Goal: Transaction & Acquisition: Book appointment/travel/reservation

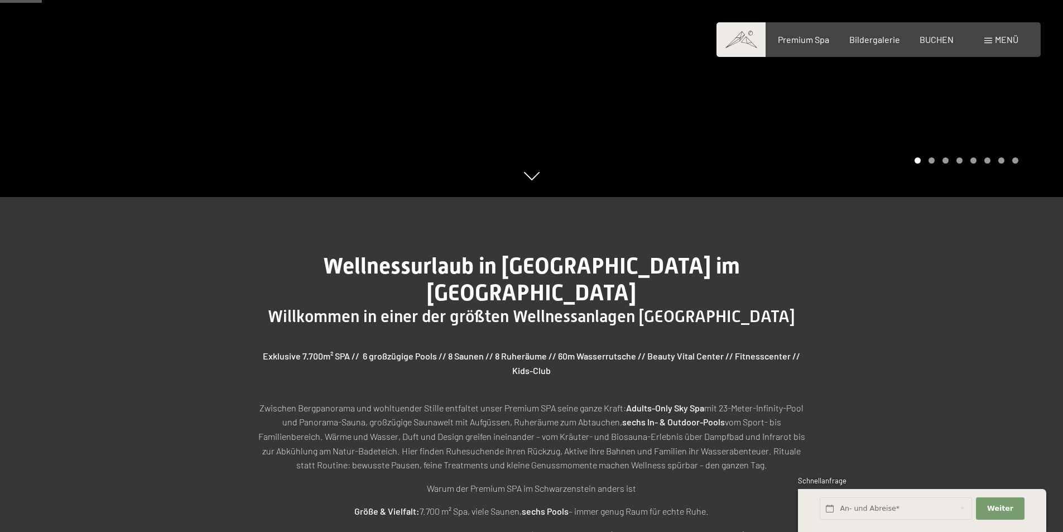
scroll to position [335, 0]
click at [856, 508] on input "text" at bounding box center [895, 508] width 152 height 23
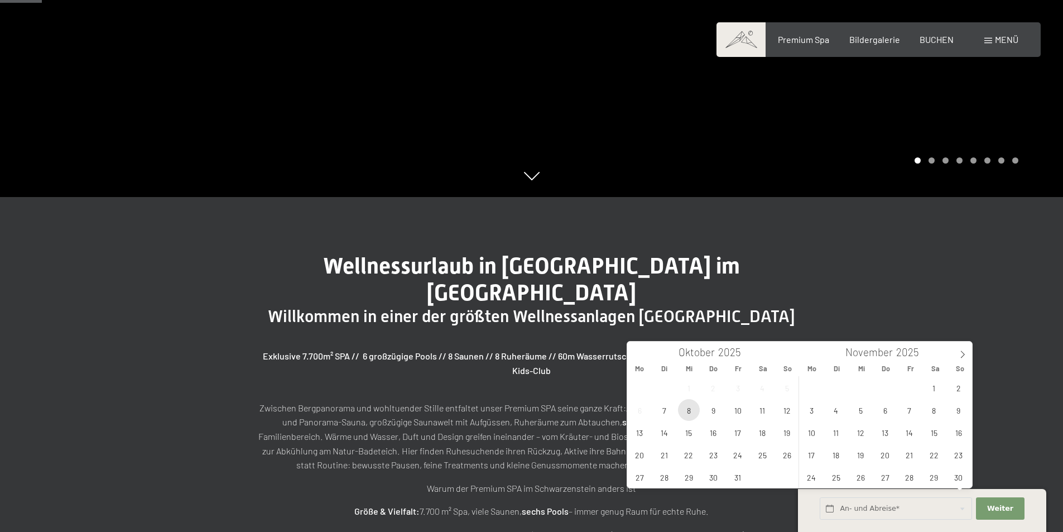
click at [686, 415] on span "8" at bounding box center [689, 410] width 22 height 22
click at [764, 407] on span "11" at bounding box center [762, 410] width 22 height 22
type input "[DATE] - [DATE]"
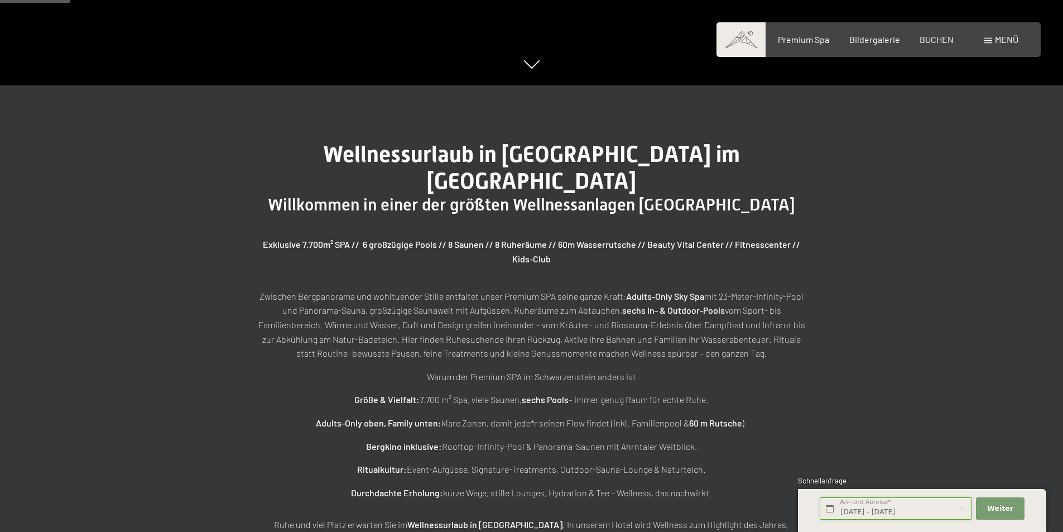
scroll to position [558, 0]
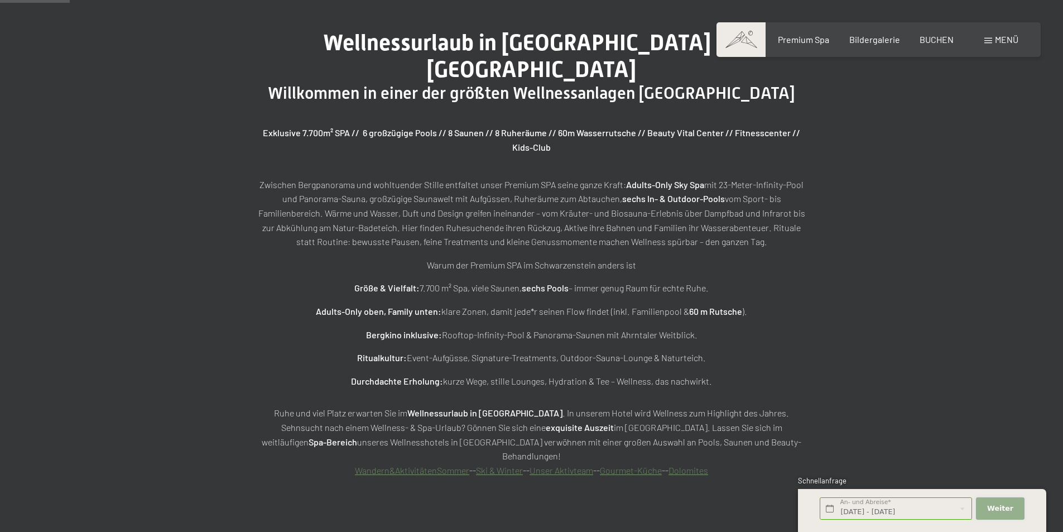
click at [992, 503] on span "Weiter" at bounding box center [1000, 508] width 26 height 10
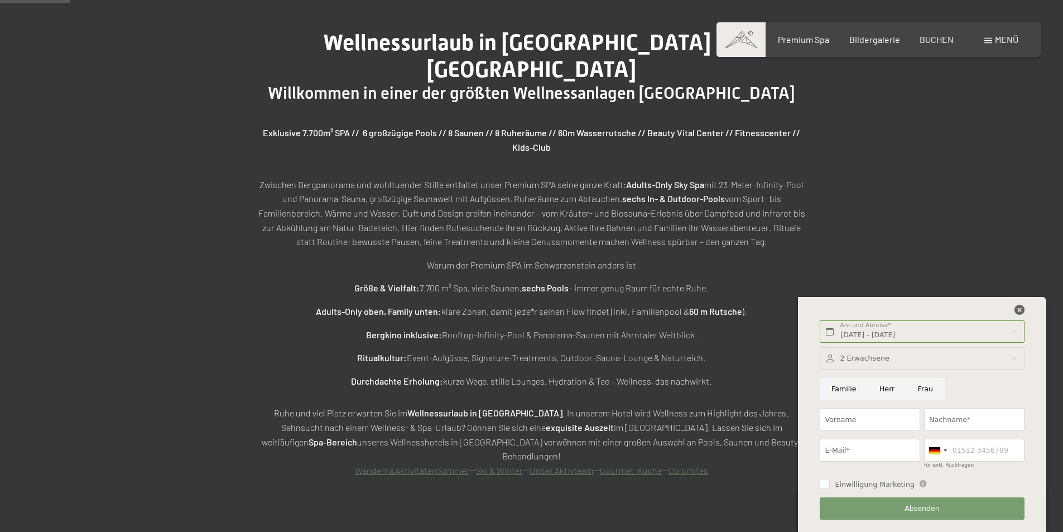
click at [1020, 308] on icon at bounding box center [1019, 310] width 10 height 10
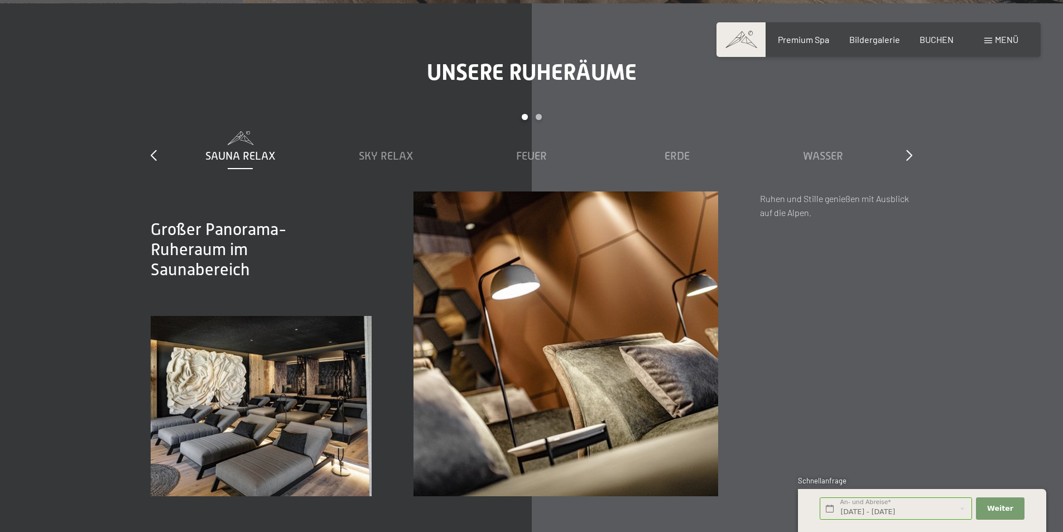
scroll to position [1952, 0]
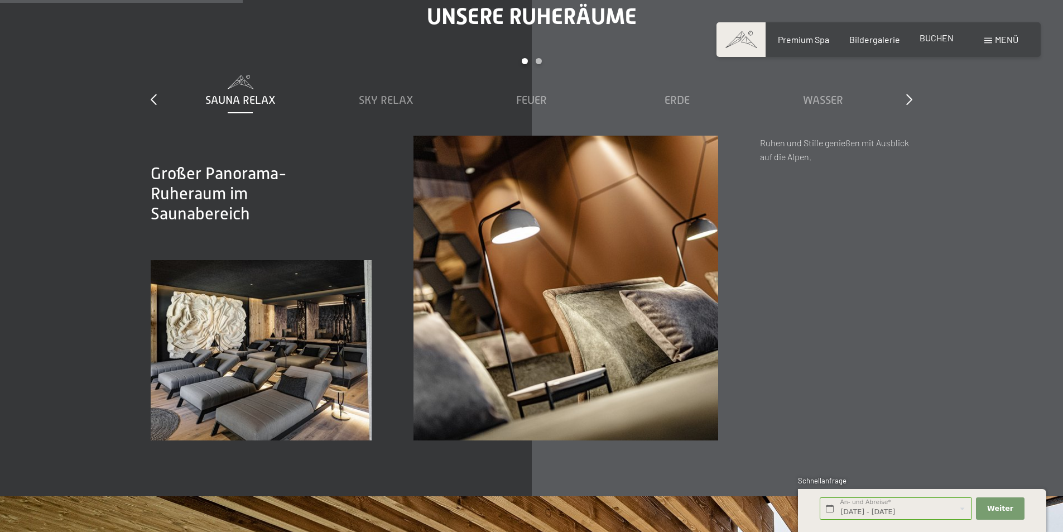
click at [939, 41] on span "BUCHEN" at bounding box center [936, 37] width 34 height 11
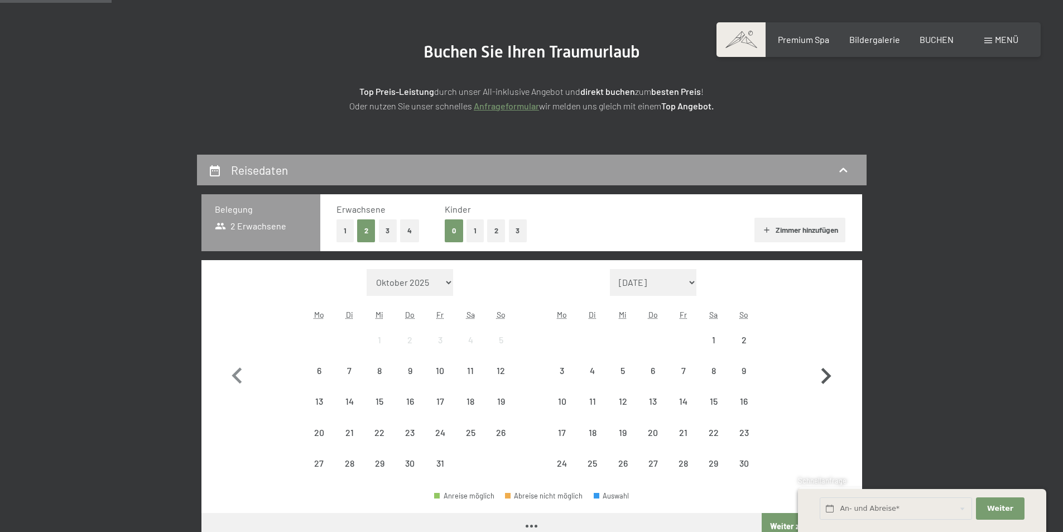
scroll to position [167, 0]
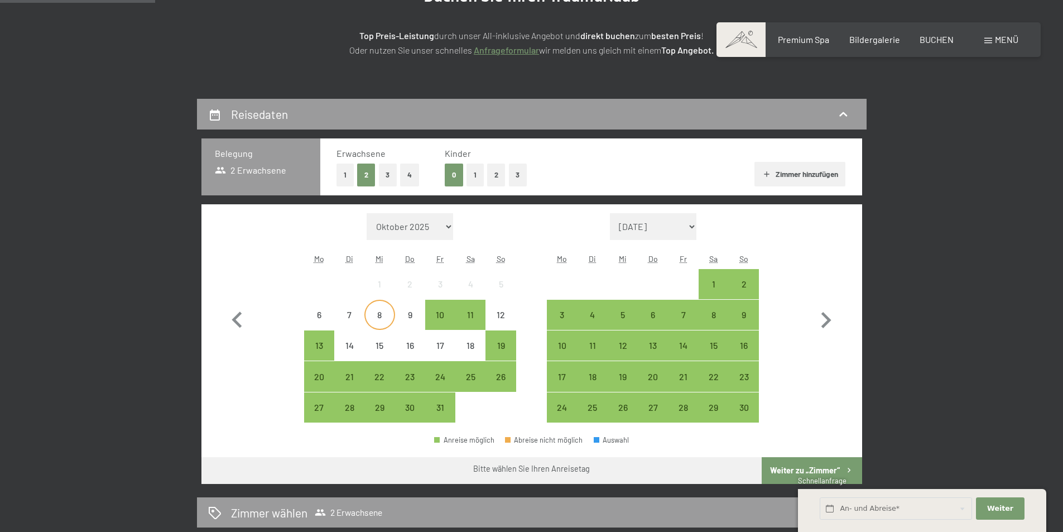
click at [378, 307] on div "8" at bounding box center [379, 315] width 28 height 28
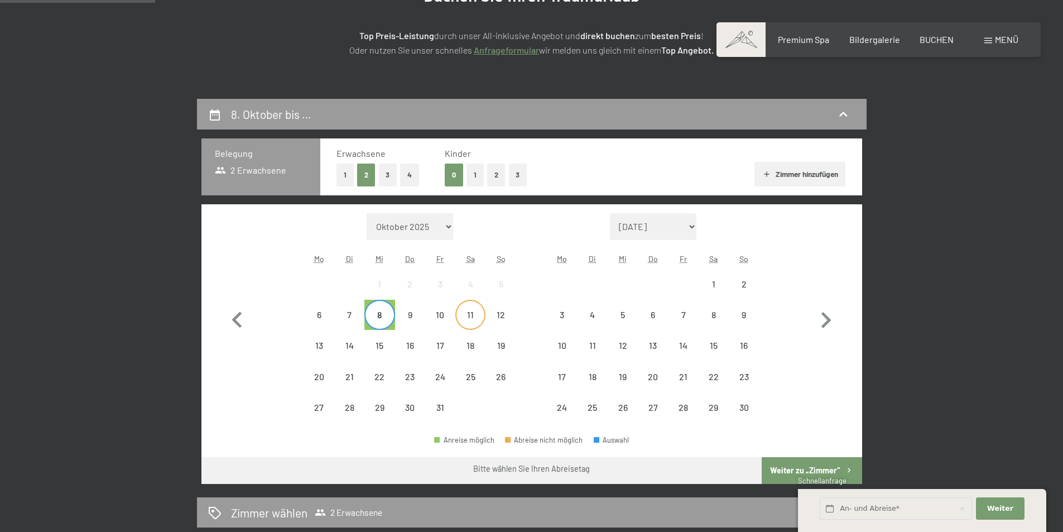
click at [464, 310] on div "11" at bounding box center [470, 324] width 28 height 28
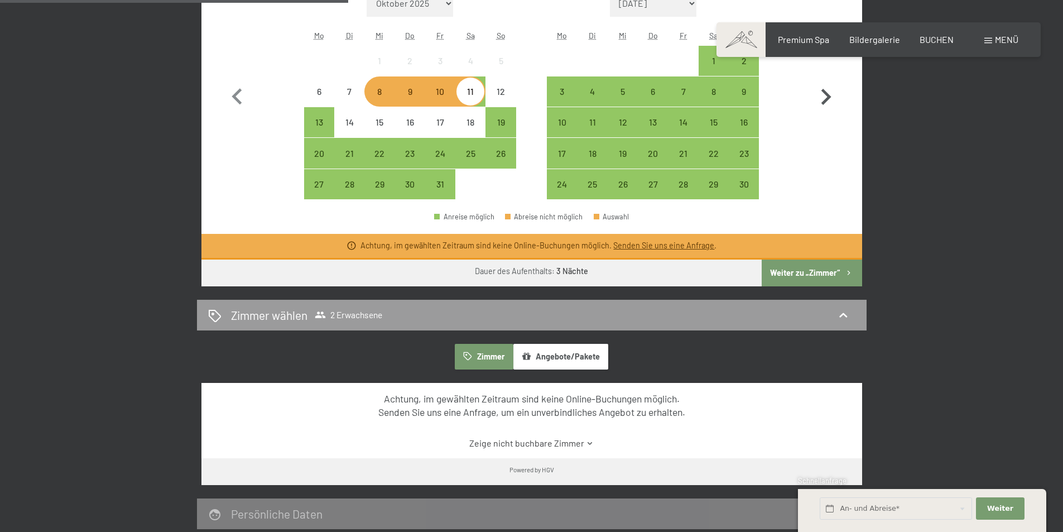
scroll to position [446, 0]
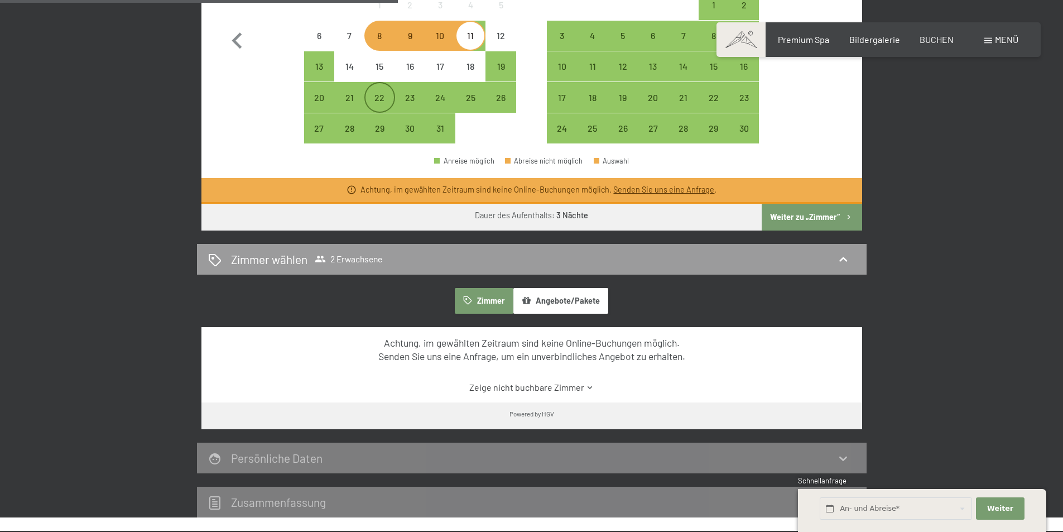
click at [379, 93] on div "22" at bounding box center [379, 107] width 28 height 28
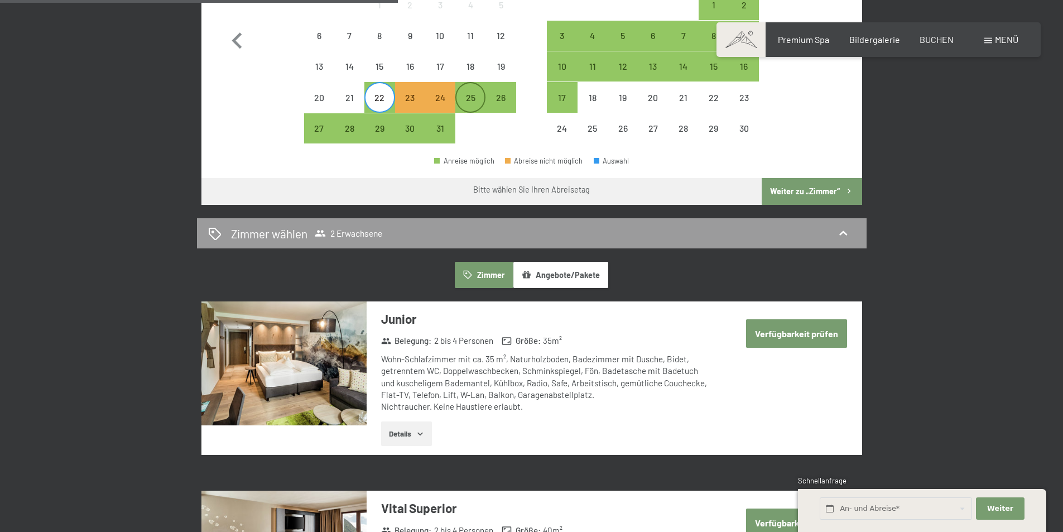
click at [466, 94] on div "25" at bounding box center [470, 107] width 28 height 28
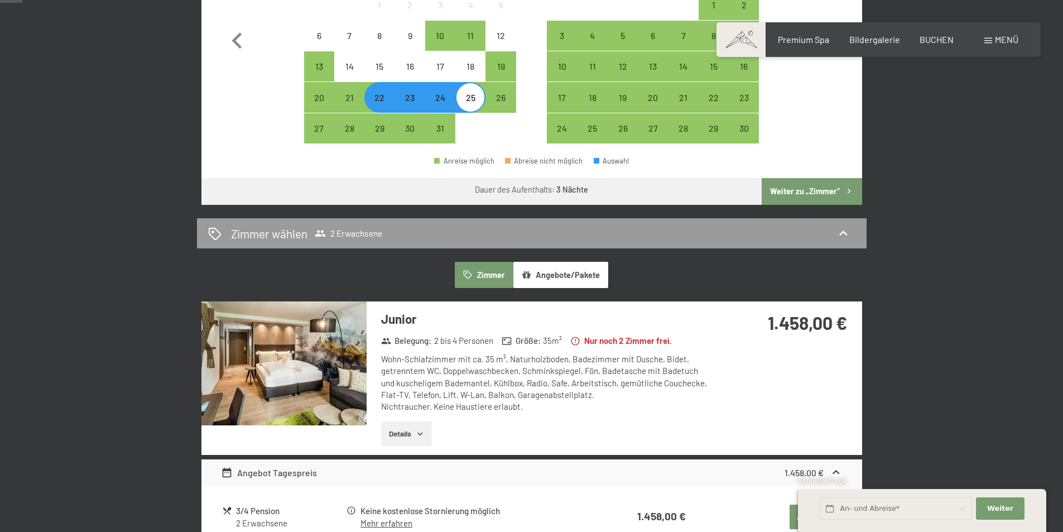
scroll to position [0, 0]
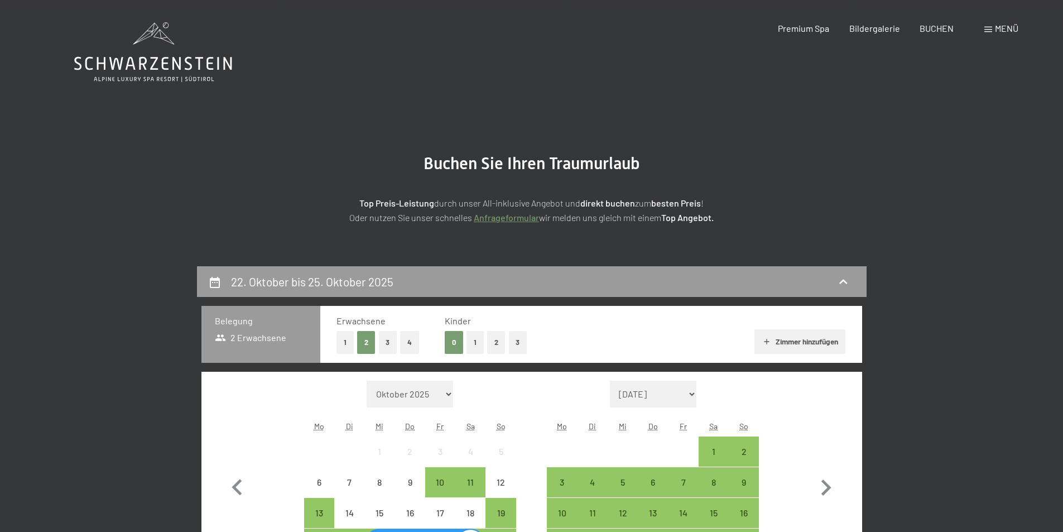
click at [362, 344] on button "2" at bounding box center [366, 342] width 18 height 23
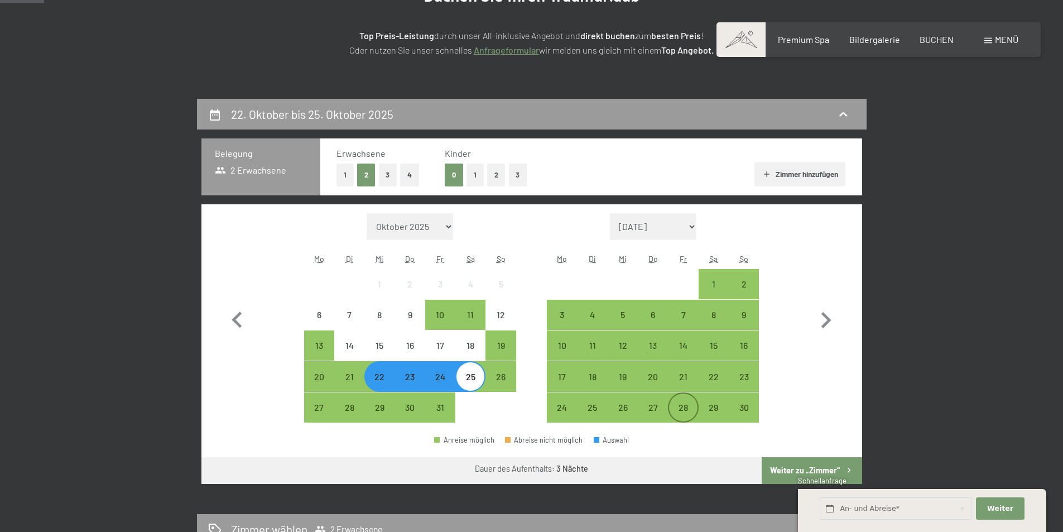
scroll to position [223, 0]
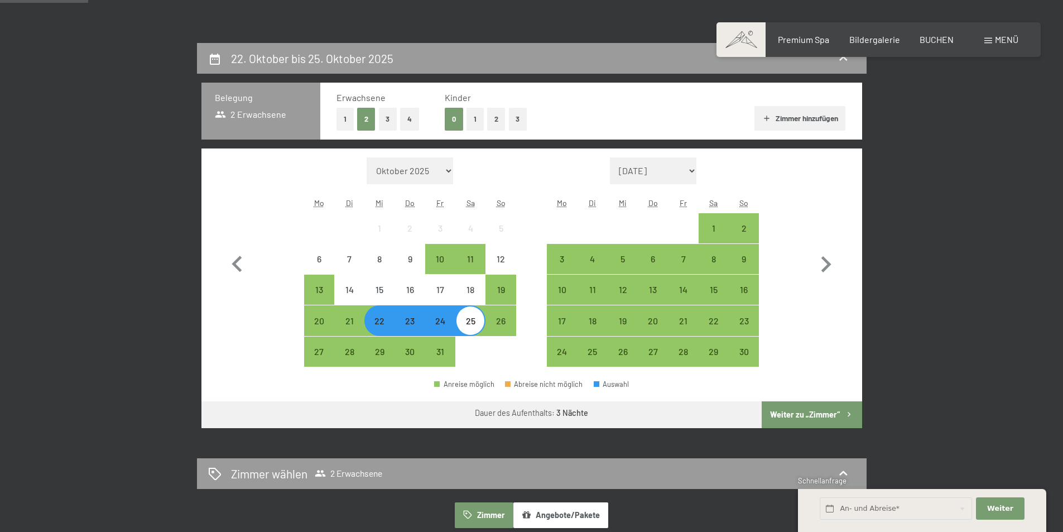
click at [780, 409] on button "Weiter zu „Zimmer“" at bounding box center [811, 414] width 100 height 27
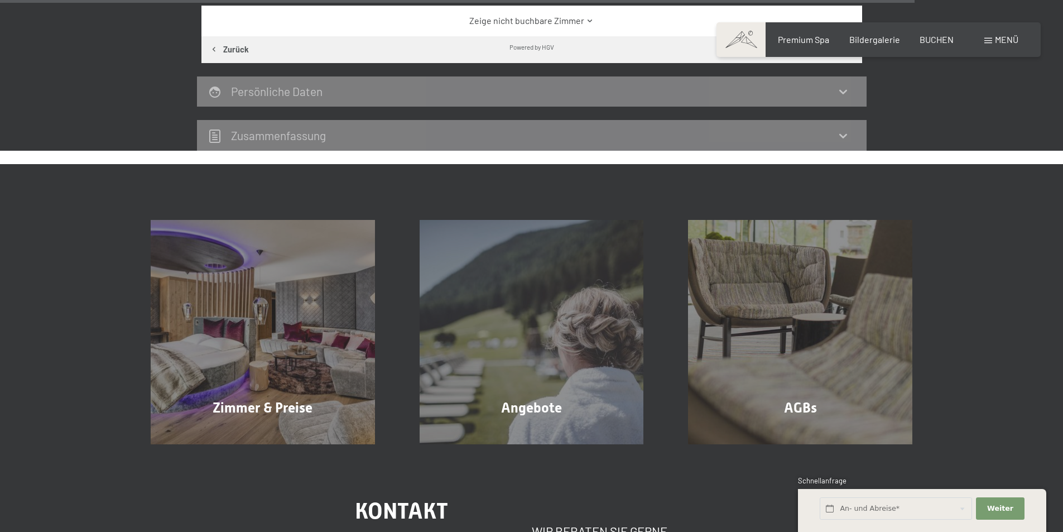
scroll to position [1995, 0]
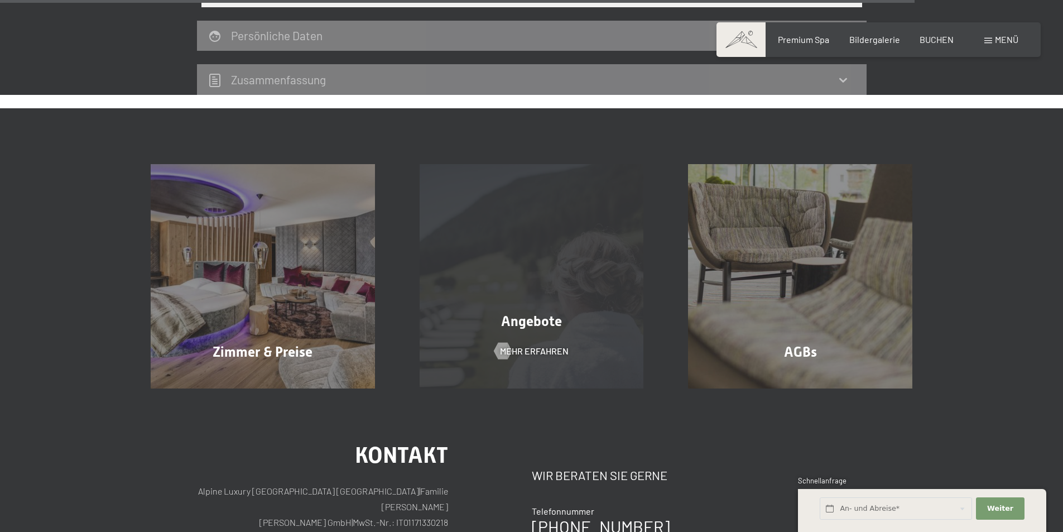
click at [534, 329] on span "Angebote" at bounding box center [531, 321] width 61 height 16
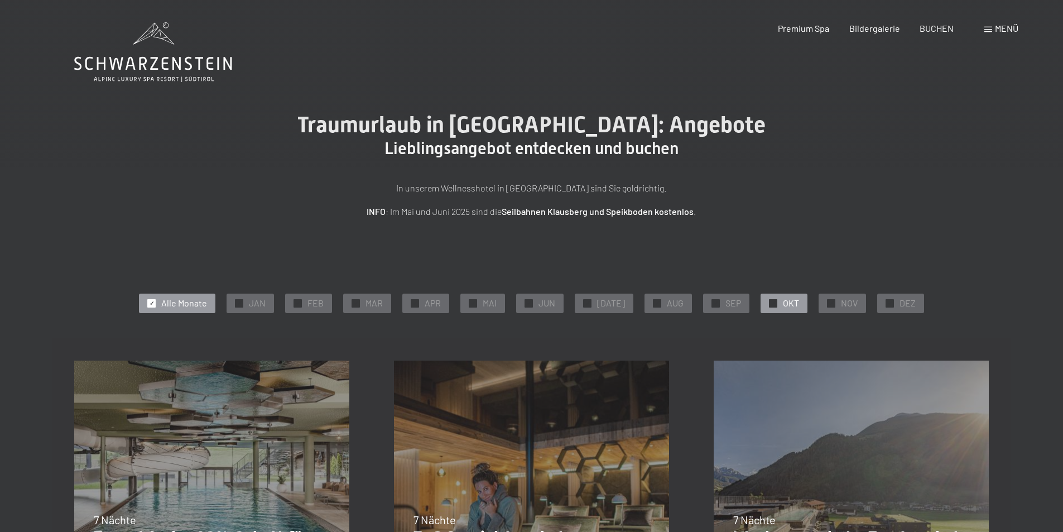
click at [774, 300] on div "✓ OKT" at bounding box center [783, 302] width 47 height 19
